Goal: Task Accomplishment & Management: Use online tool/utility

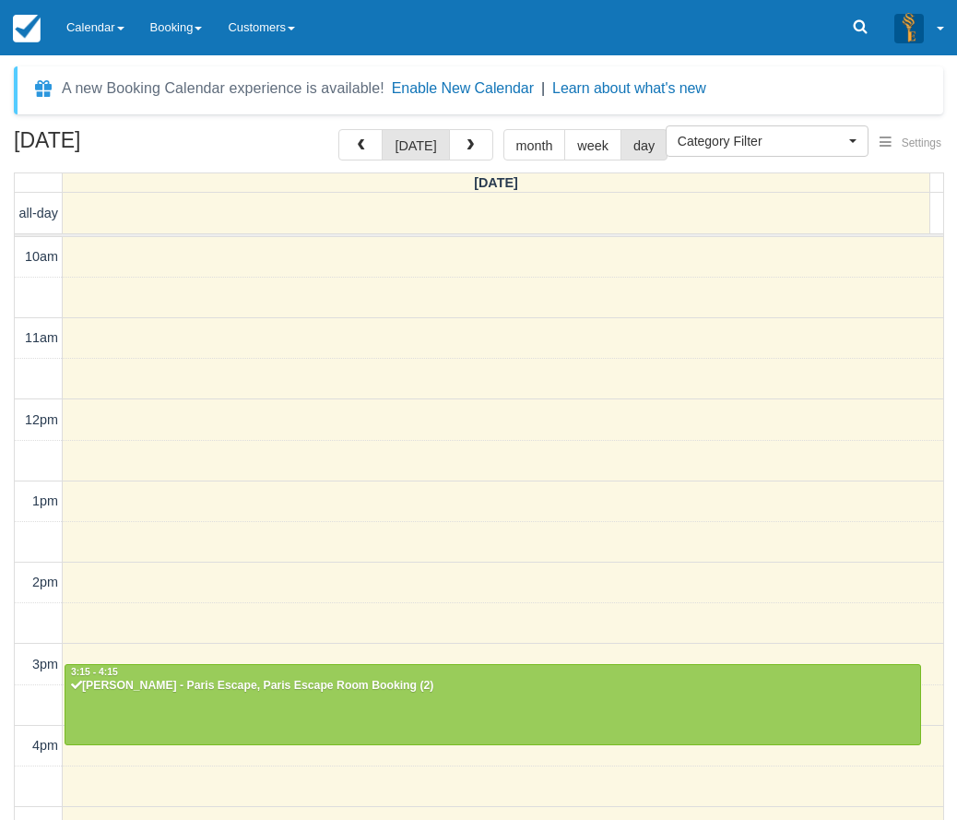
select select
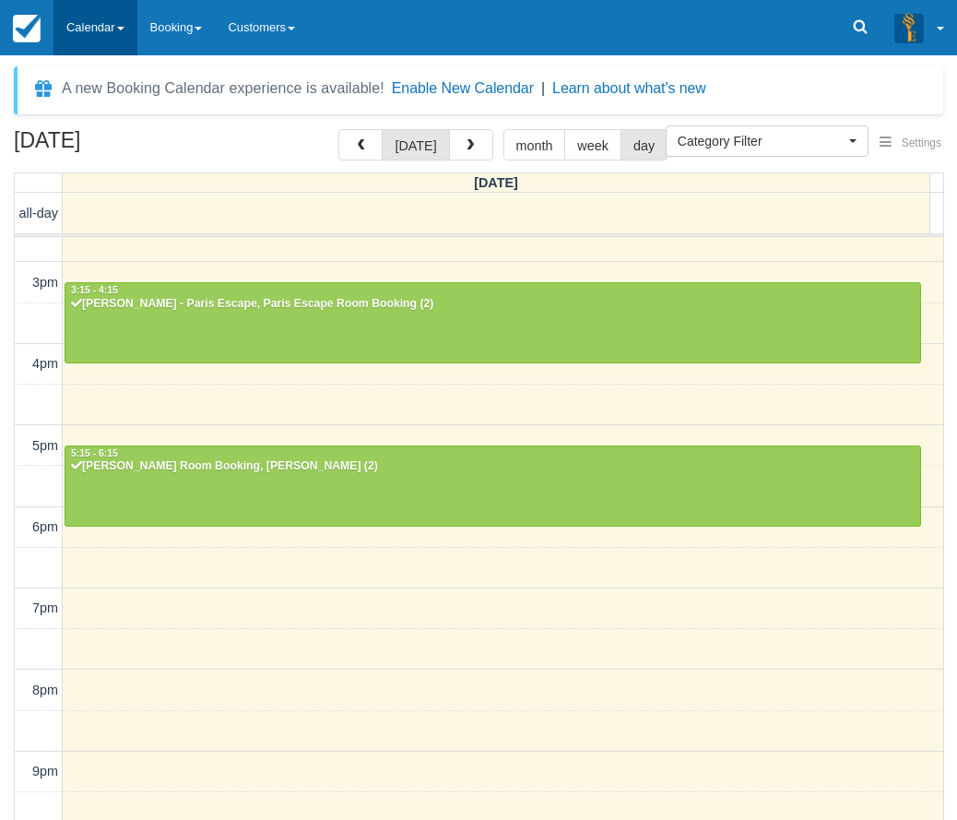
click at [102, 24] on link "Calendar" at bounding box center [95, 27] width 84 height 55
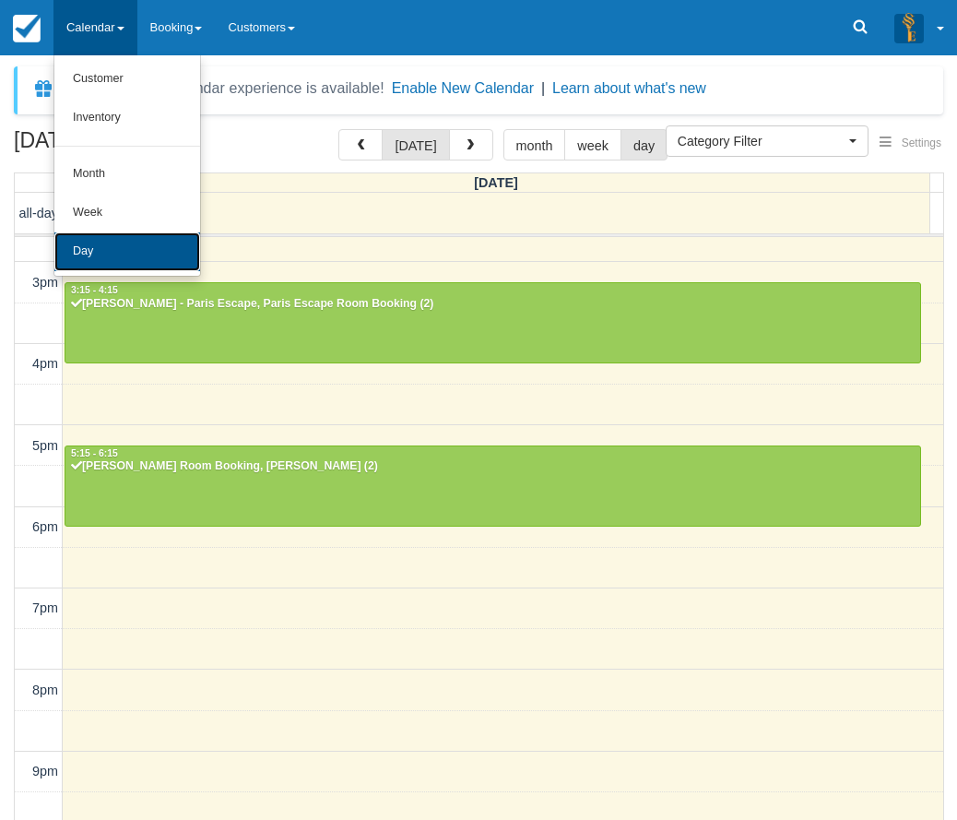
click at [84, 258] on link "Day" at bounding box center [127, 251] width 146 height 39
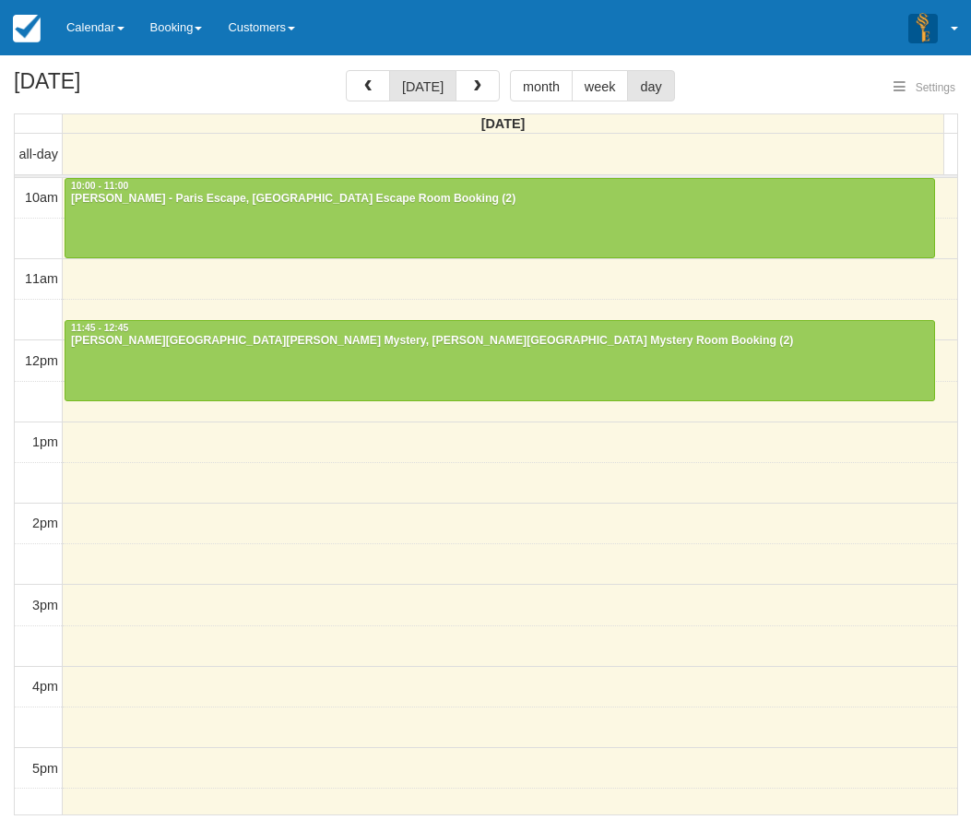
select select
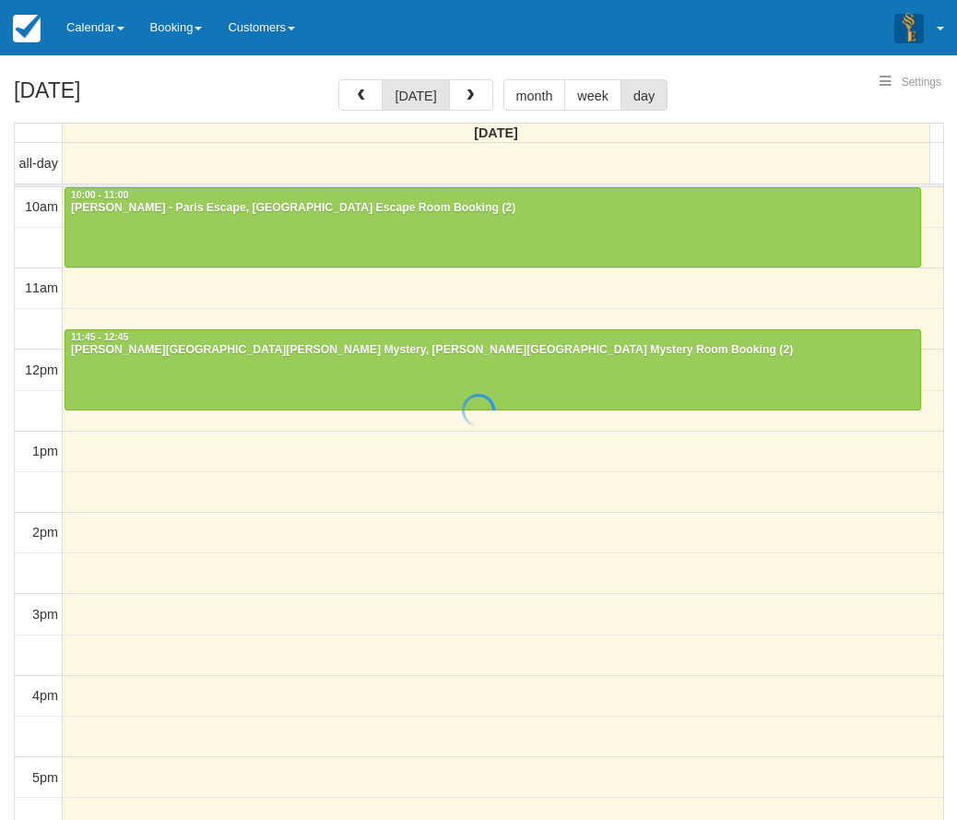
select select
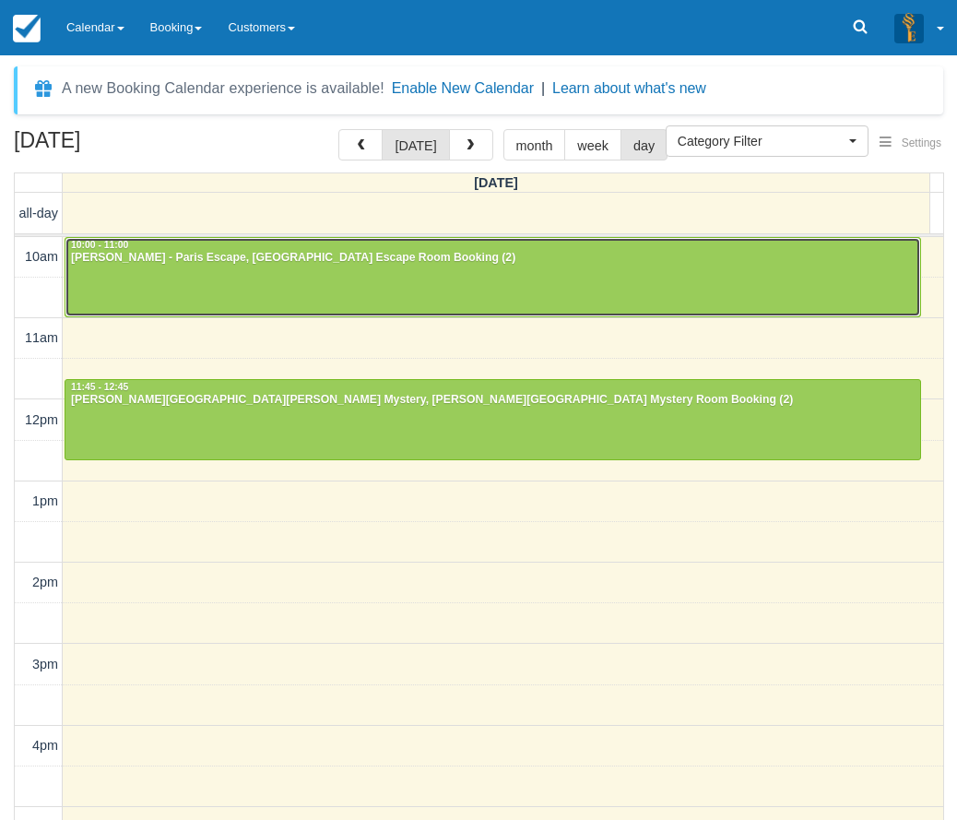
click at [241, 278] on div at bounding box center [492, 277] width 855 height 79
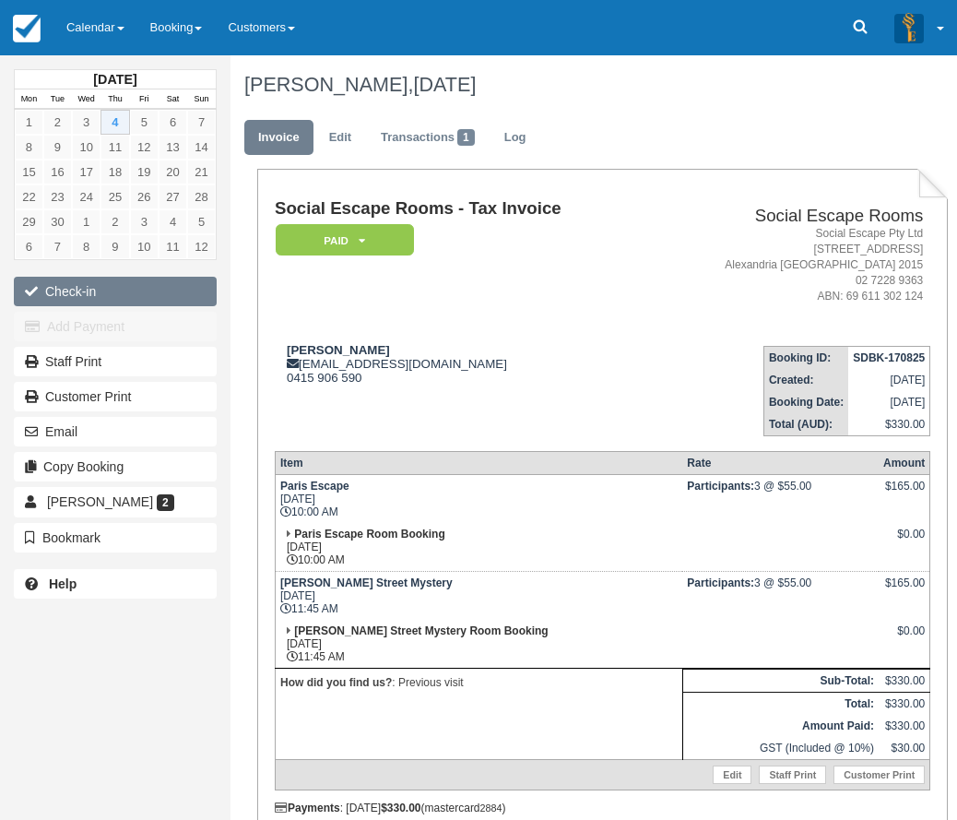
click at [73, 287] on button "Check-in" at bounding box center [115, 292] width 203 height 30
